Goal: Task Accomplishment & Management: Complete application form

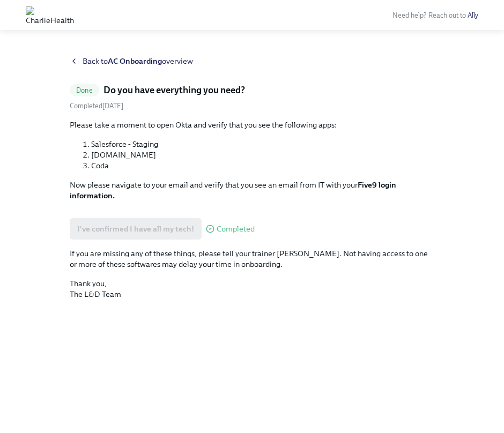
click at [173, 65] on span "Back to AC Onboarding overview" at bounding box center [138, 61] width 110 height 11
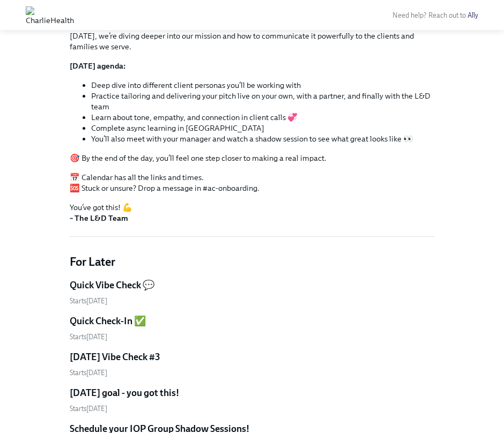
scroll to position [139, 0]
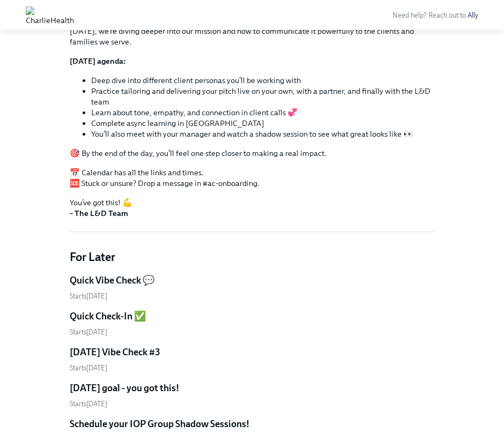
click at [126, 296] on div "Starts October 7th" at bounding box center [252, 296] width 365 height 10
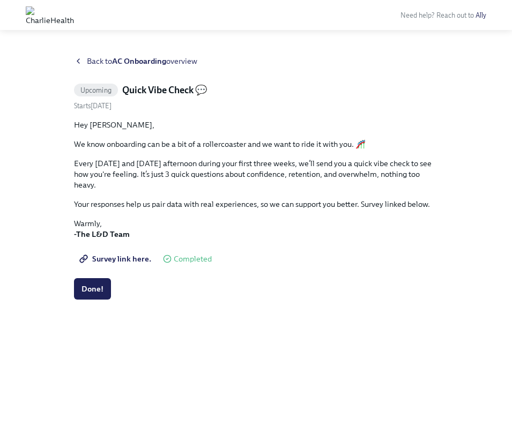
click at [127, 261] on span "Survey link here." at bounding box center [116, 259] width 70 height 11
click at [170, 64] on span "Back to AC Onboarding overview" at bounding box center [142, 61] width 110 height 11
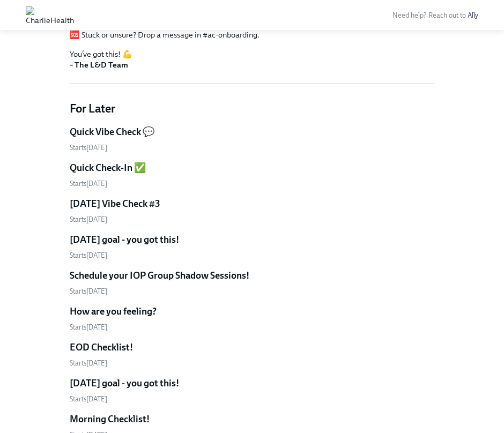
scroll to position [289, 0]
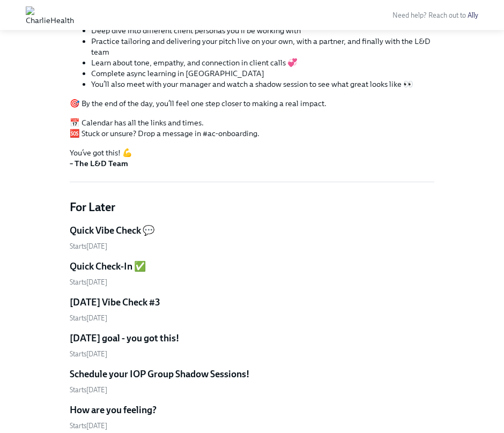
scroll to position [330, 0]
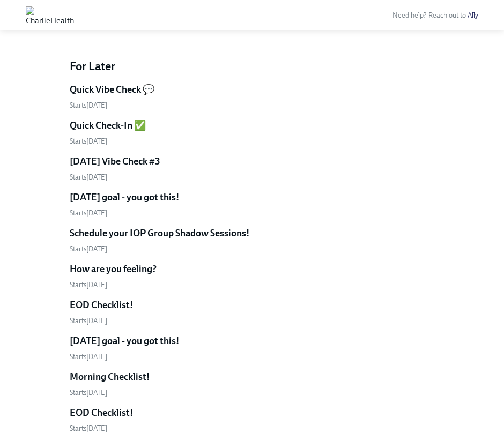
click at [122, 87] on h5 "Quick Vibe Check 💬" at bounding box center [112, 89] width 85 height 13
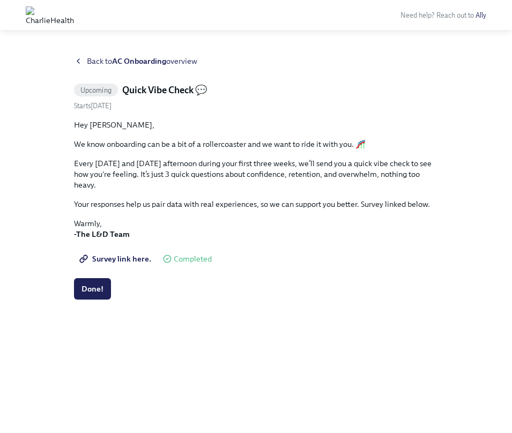
click at [94, 296] on button "Done!" at bounding box center [92, 288] width 37 height 21
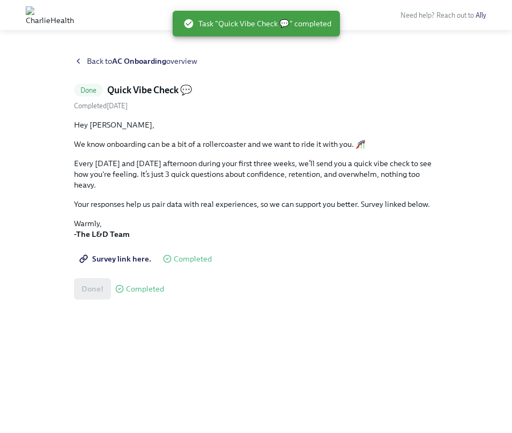
click at [123, 64] on strong "AC Onboarding" at bounding box center [139, 61] width 54 height 10
